Goal: Transaction & Acquisition: Obtain resource

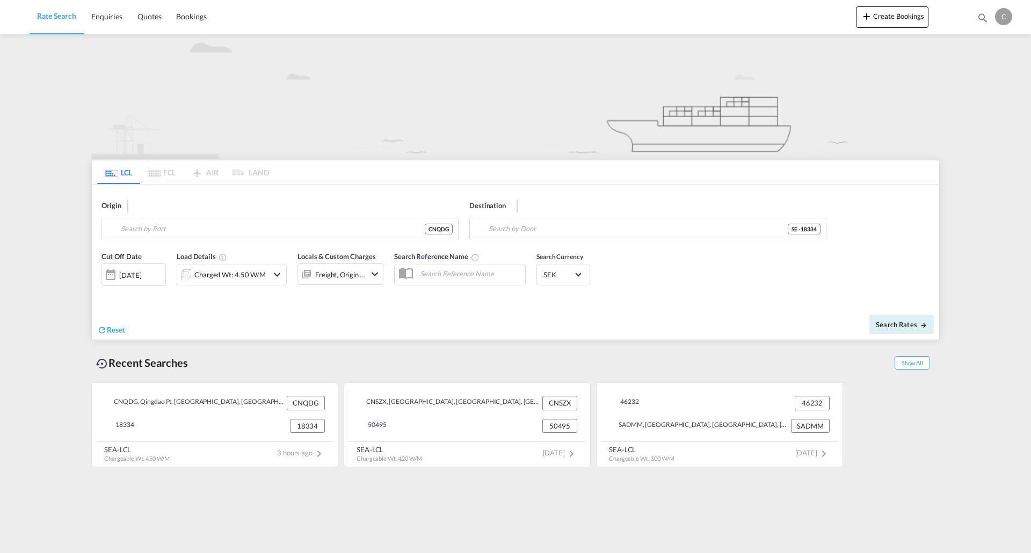
type input "Qingdao Pt, SD, CNQDG"
type input "18334"
click at [272, 228] on input "Qingdao Pt, SD, CNQDG" at bounding box center [287, 229] width 332 height 16
click at [657, 216] on div "Destination 18334 SE - 18334" at bounding box center [647, 221] width 357 height 40
click at [919, 327] on md-icon "icon-arrow-right" at bounding box center [923, 325] width 8 height 8
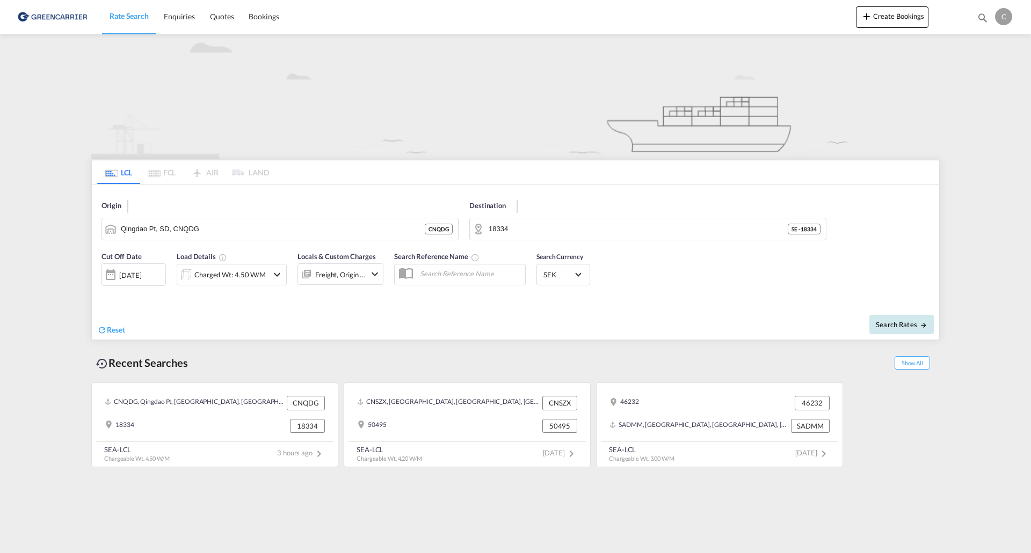
type input "CNQDG to 18334 / [DATE]"
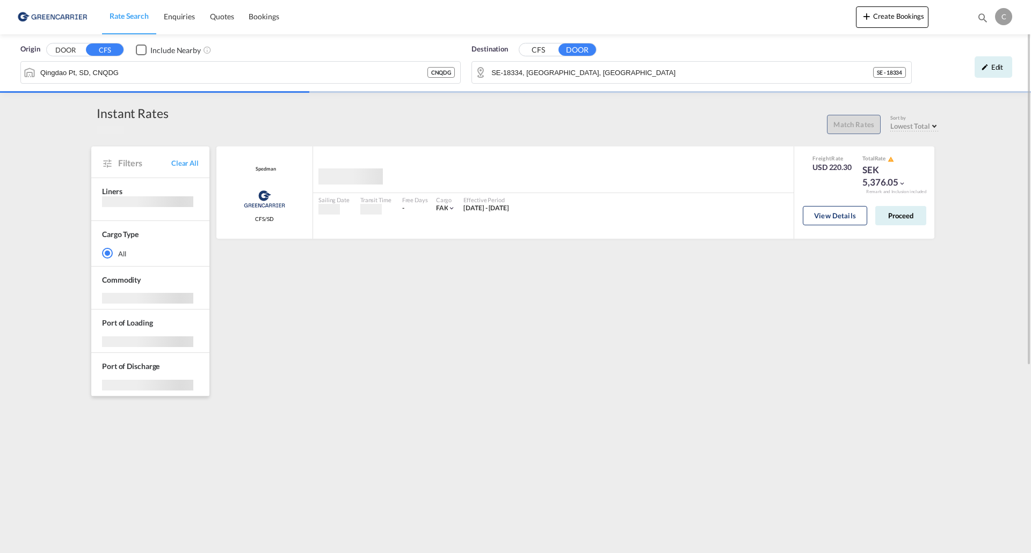
drag, startPoint x: 836, startPoint y: 217, endPoint x: 938, endPoint y: 236, distance: 104.1
click at [836, 217] on button "View Details" at bounding box center [834, 215] width 64 height 19
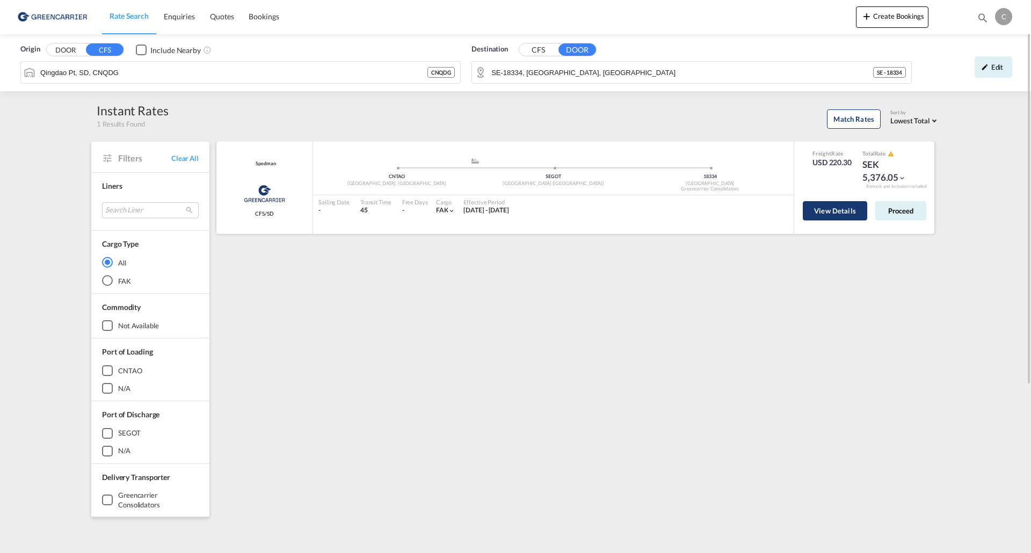
click at [825, 214] on button "View Details" at bounding box center [834, 210] width 64 height 19
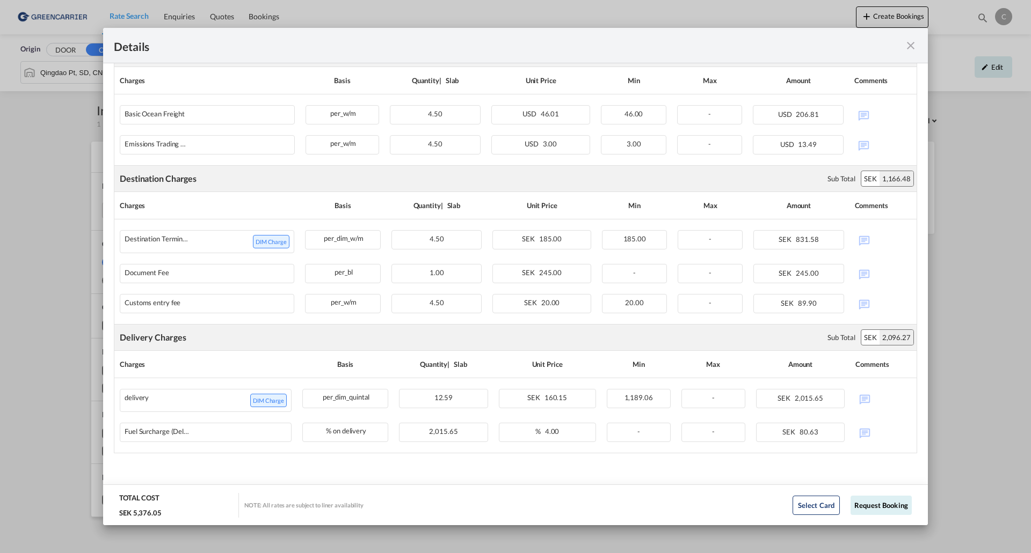
scroll to position [278, 0]
drag, startPoint x: 904, startPoint y: 46, endPoint x: 506, endPoint y: 4, distance: 400.4
click at [904, 46] on md-icon "icon-close fg-AAA8AD m-0 cursor" at bounding box center [910, 45] width 13 height 13
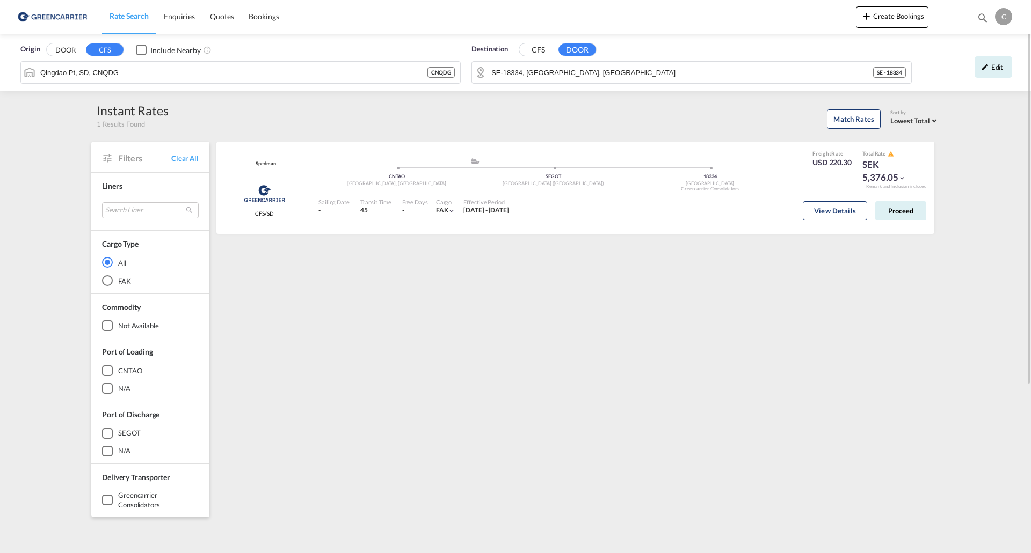
click at [74, 52] on button "DOOR" at bounding box center [66, 50] width 38 height 12
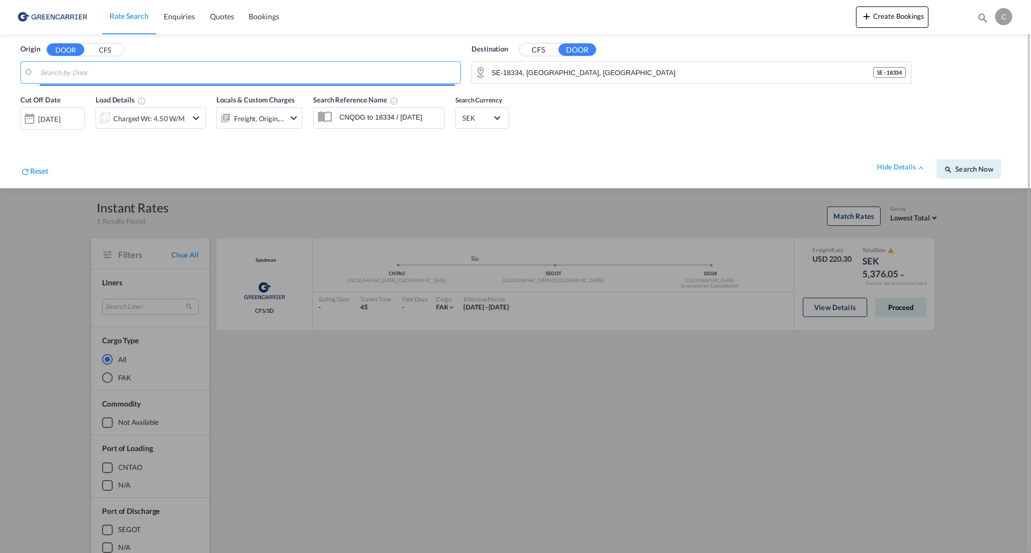
click at [542, 50] on button "CFS" at bounding box center [538, 50] width 38 height 12
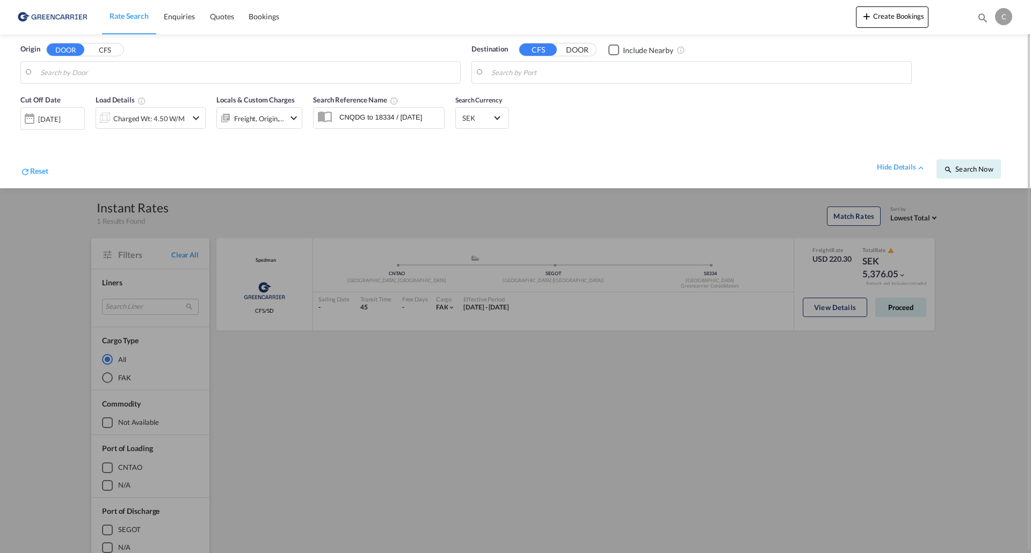
click at [244, 60] on div "Origin DOOR CFS" at bounding box center [240, 64] width 440 height 40
click at [87, 73] on body "Rate Search Enquiries Quotes Bookings Rate Search Enquiries" at bounding box center [515, 276] width 1031 height 553
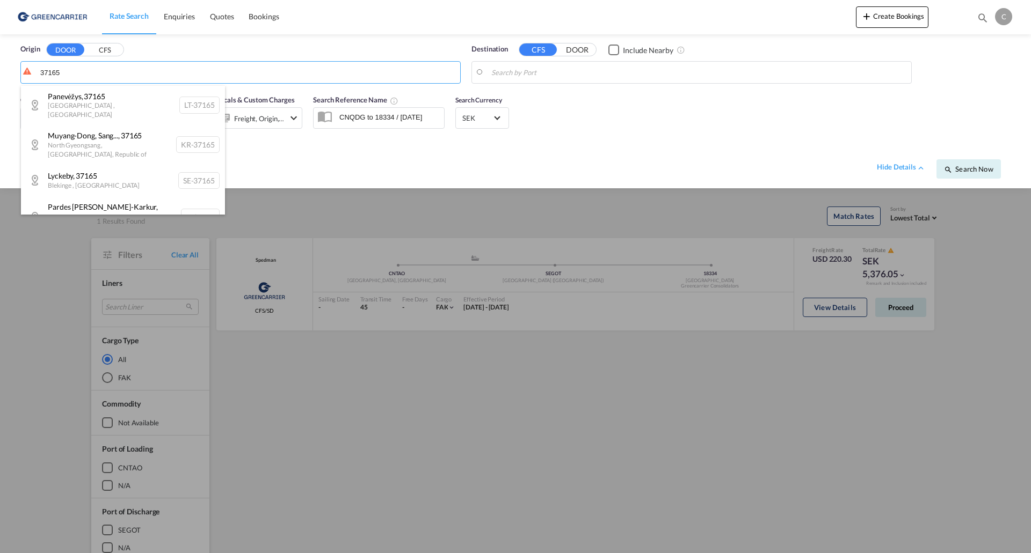
scroll to position [105, 0]
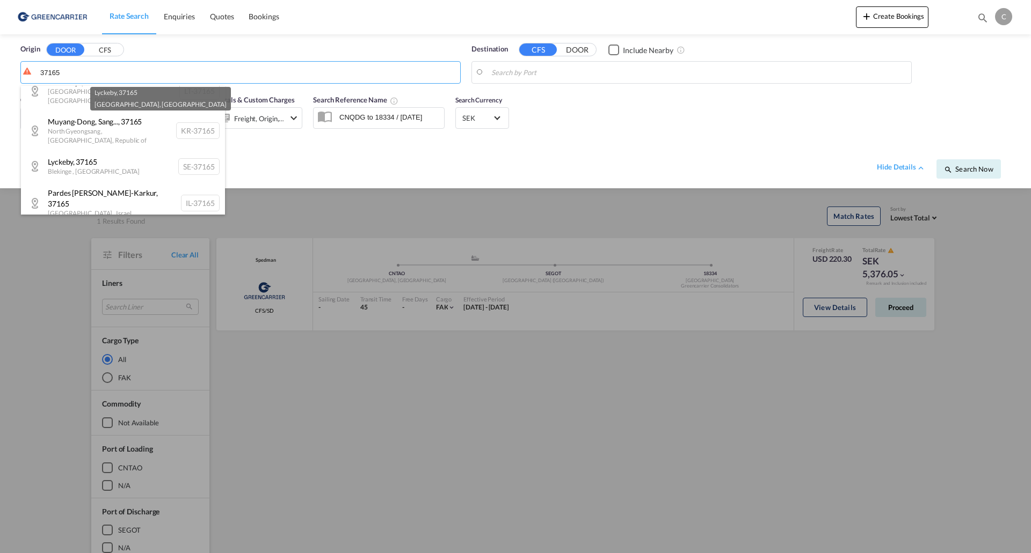
click at [123, 141] on body "Rate Search Enquiries Quotes Bookings Rate Search Enquiries" at bounding box center [515, 276] width 1031 height 553
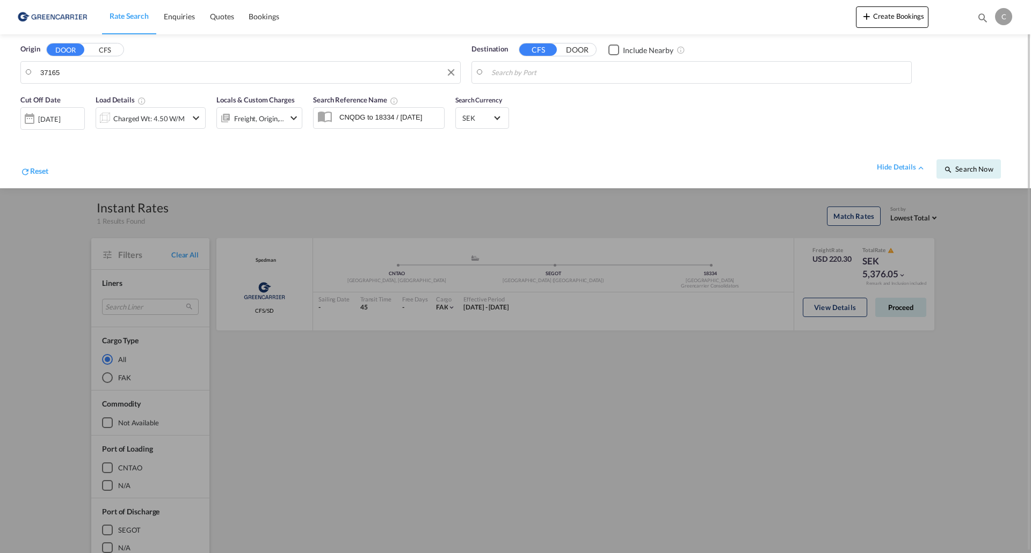
click at [167, 74] on body "Rate Search Enquiries Quotes Bookings Rate Search Enquiries" at bounding box center [515, 276] width 1031 height 553
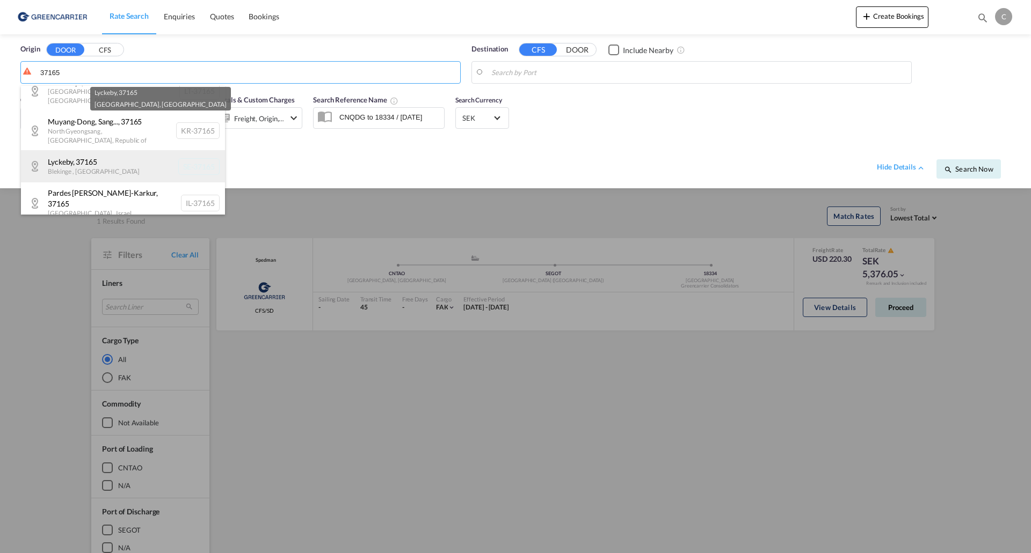
click at [133, 150] on div "Lyckeby , 37165 [GEOGRAPHIC_DATA] , [GEOGRAPHIC_DATA] SE-37165" at bounding box center [123, 166] width 204 height 32
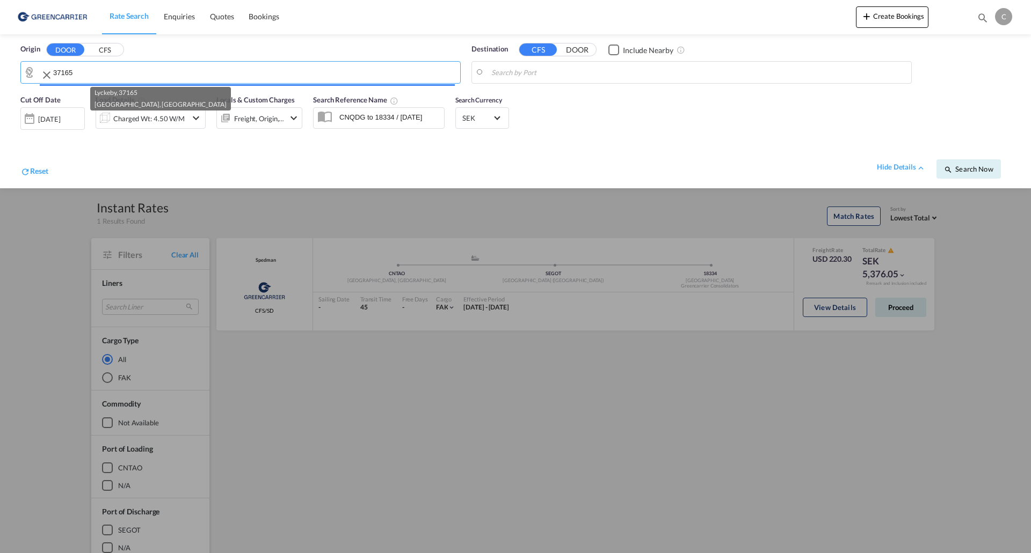
type input "SE-37165, [GEOGRAPHIC_DATA], [GEOGRAPHIC_DATA]"
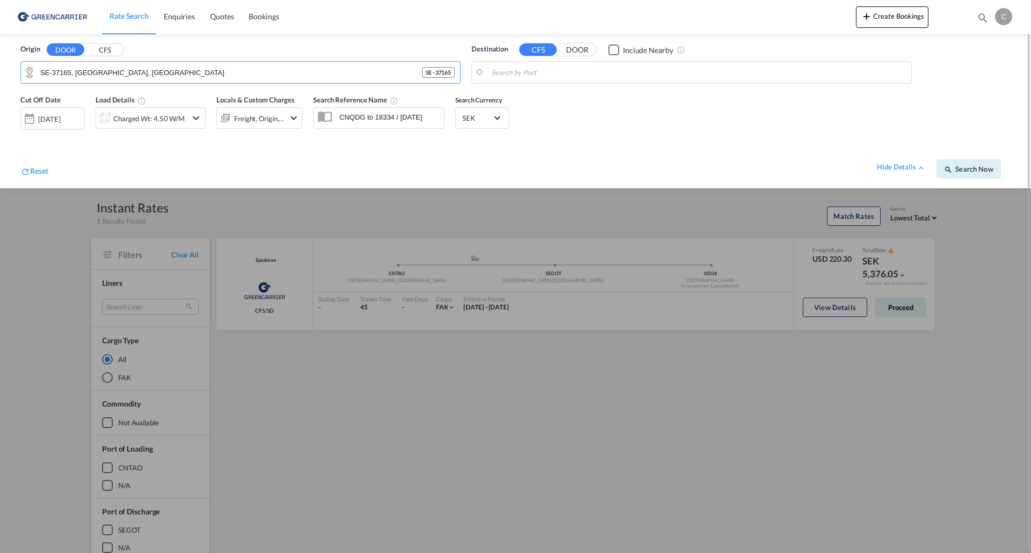
click at [535, 71] on body "Rate Search Enquiries Quotes Bookings Rate Search Enquiries" at bounding box center [515, 276] width 1031 height 553
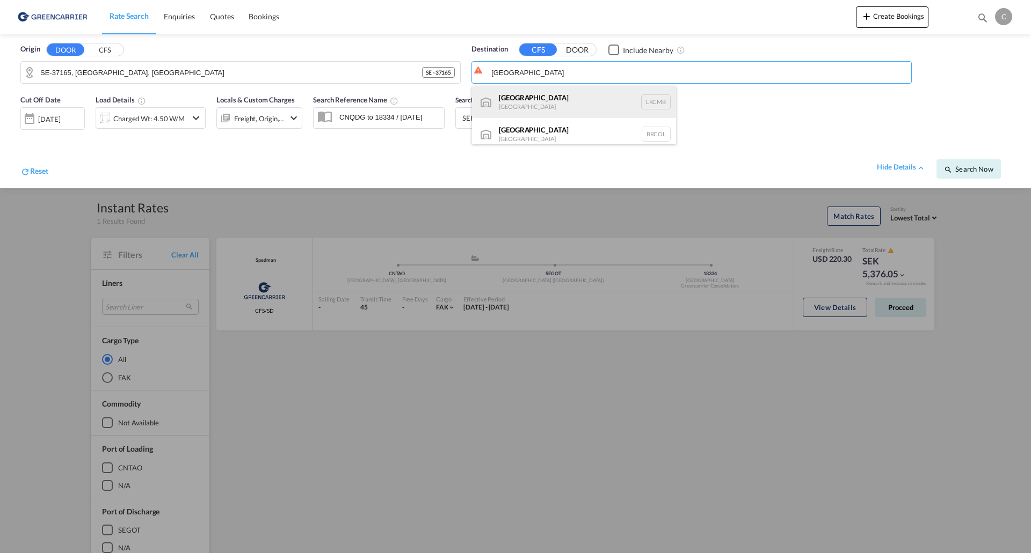
click at [567, 100] on div "Colombo [GEOGRAPHIC_DATA] LKCMB" at bounding box center [574, 102] width 204 height 32
type input "Colombo, LKCMB"
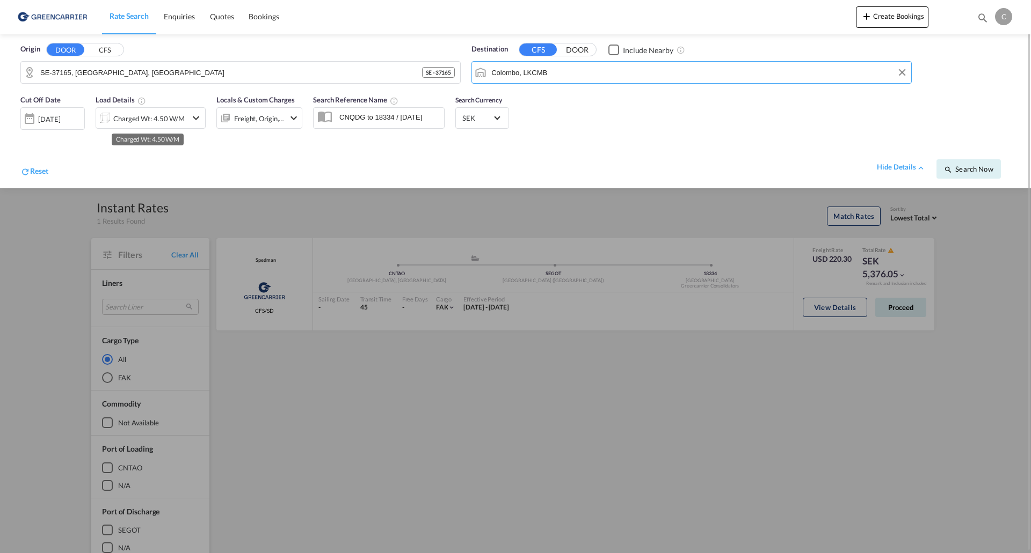
click at [177, 121] on div "Charged Wt: 4.50 W/M" at bounding box center [148, 118] width 71 height 15
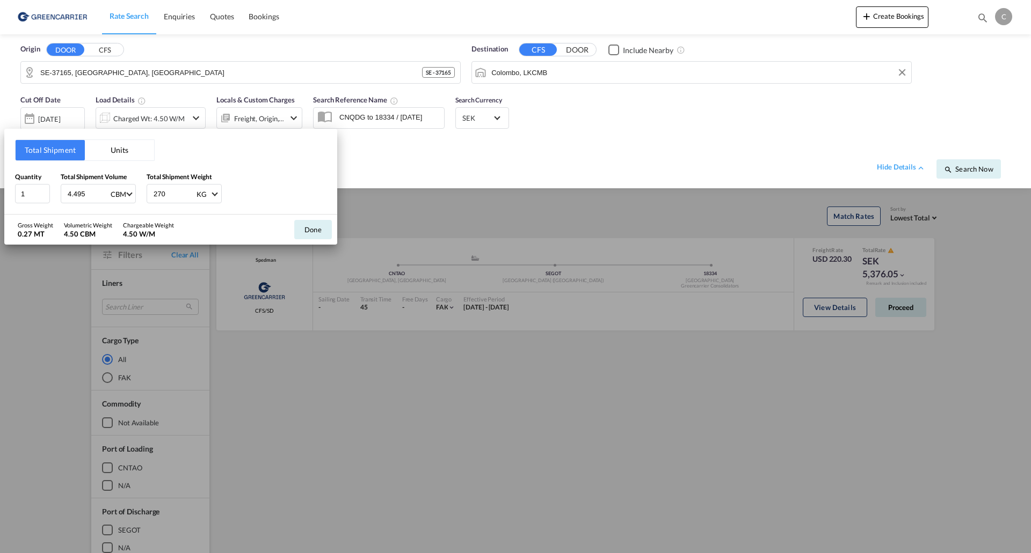
drag, startPoint x: 87, startPoint y: 194, endPoint x: 63, endPoint y: 194, distance: 24.2
click at [63, 194] on div "4.495 CBM CBM CFT" at bounding box center [98, 193] width 75 height 19
drag, startPoint x: 135, startPoint y: 156, endPoint x: 131, endPoint y: 161, distance: 6.9
click at [134, 156] on button "Units" at bounding box center [119, 150] width 69 height 20
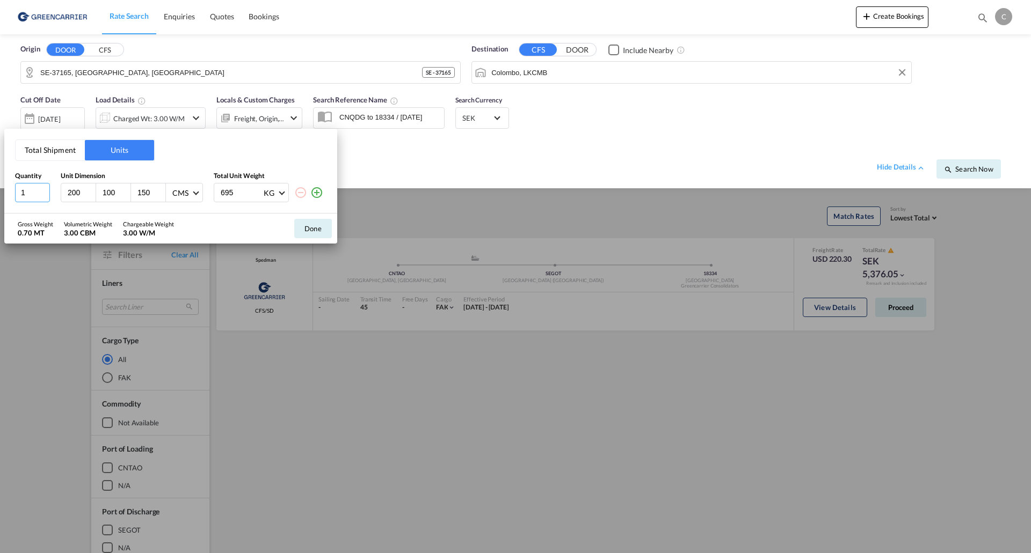
drag, startPoint x: 40, startPoint y: 191, endPoint x: 57, endPoint y: 192, distance: 17.2
click at [39, 191] on input "1" at bounding box center [32, 192] width 35 height 19
click at [74, 191] on input "200" at bounding box center [81, 193] width 29 height 10
click at [75, 190] on input "200" at bounding box center [81, 193] width 29 height 10
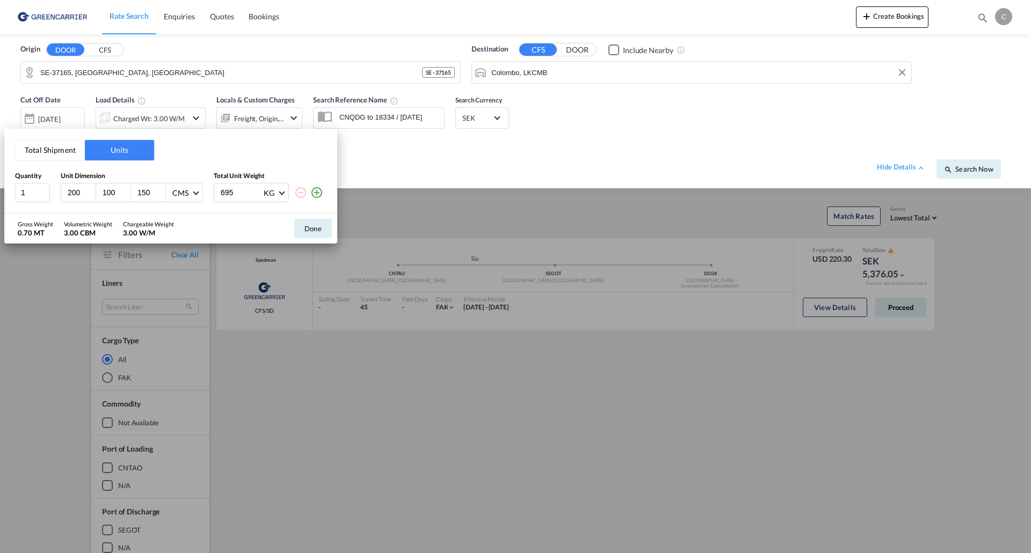
click at [75, 191] on input "200" at bounding box center [81, 193] width 29 height 10
type input "80"
type input "60"
type input "55"
type input "60"
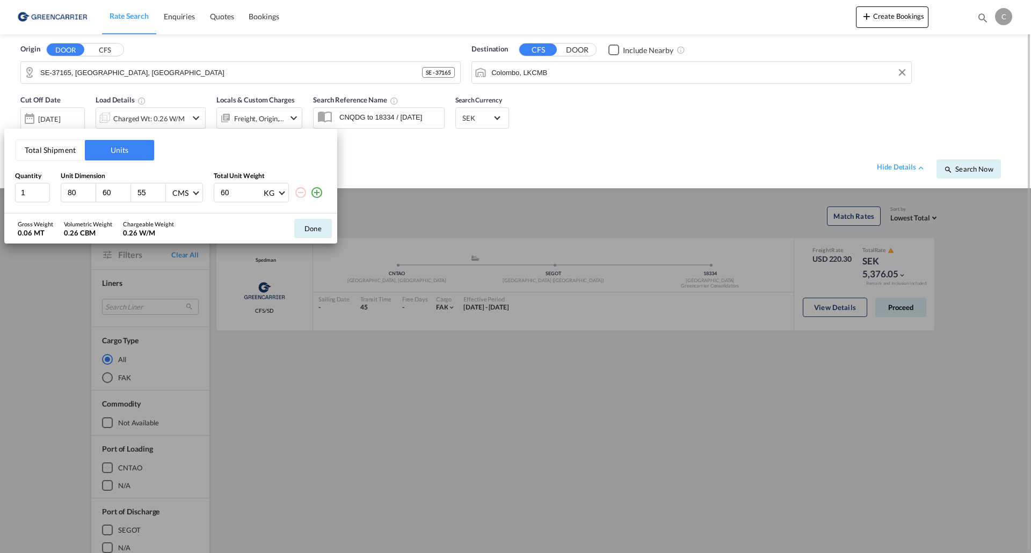
click at [299, 227] on button "Done" at bounding box center [313, 228] width 38 height 19
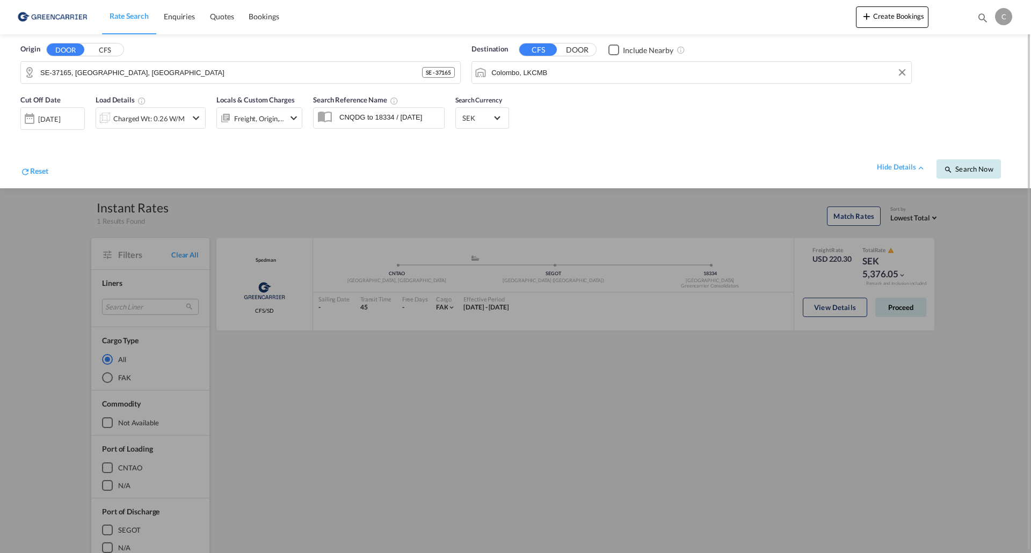
click at [953, 169] on span "Search Now" at bounding box center [968, 169] width 49 height 9
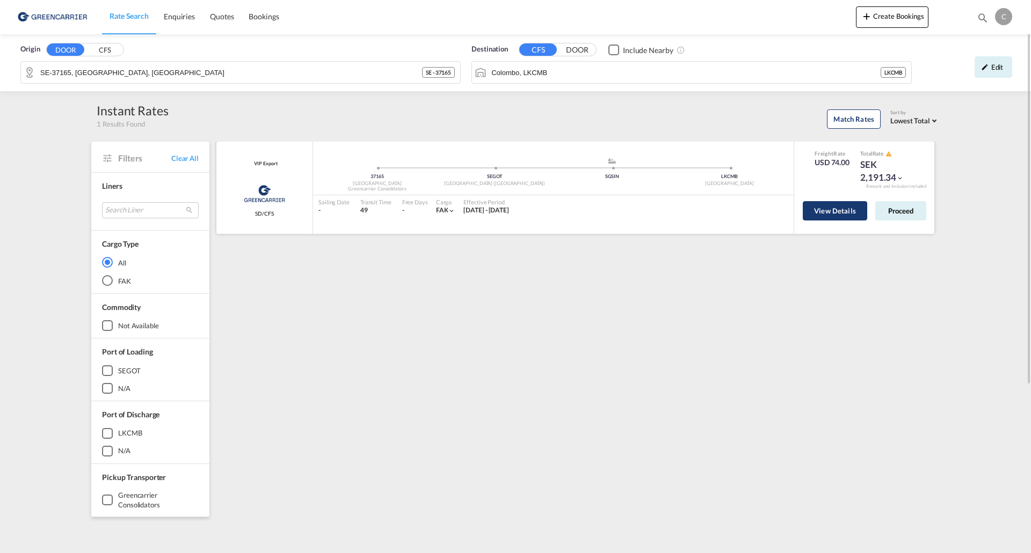
click at [844, 201] on button "View Details" at bounding box center [834, 210] width 64 height 19
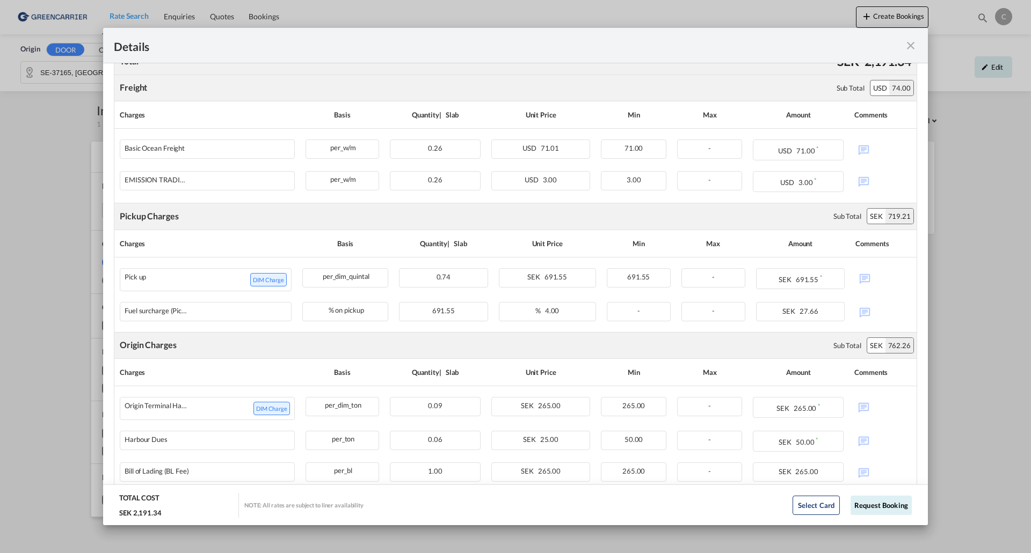
scroll to position [244, 0]
